Goal: Task Accomplishment & Management: Manage account settings

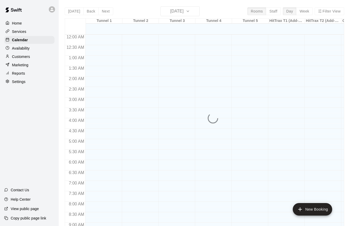
scroll to position [274, 0]
